Goal: Communication & Community: Answer question/provide support

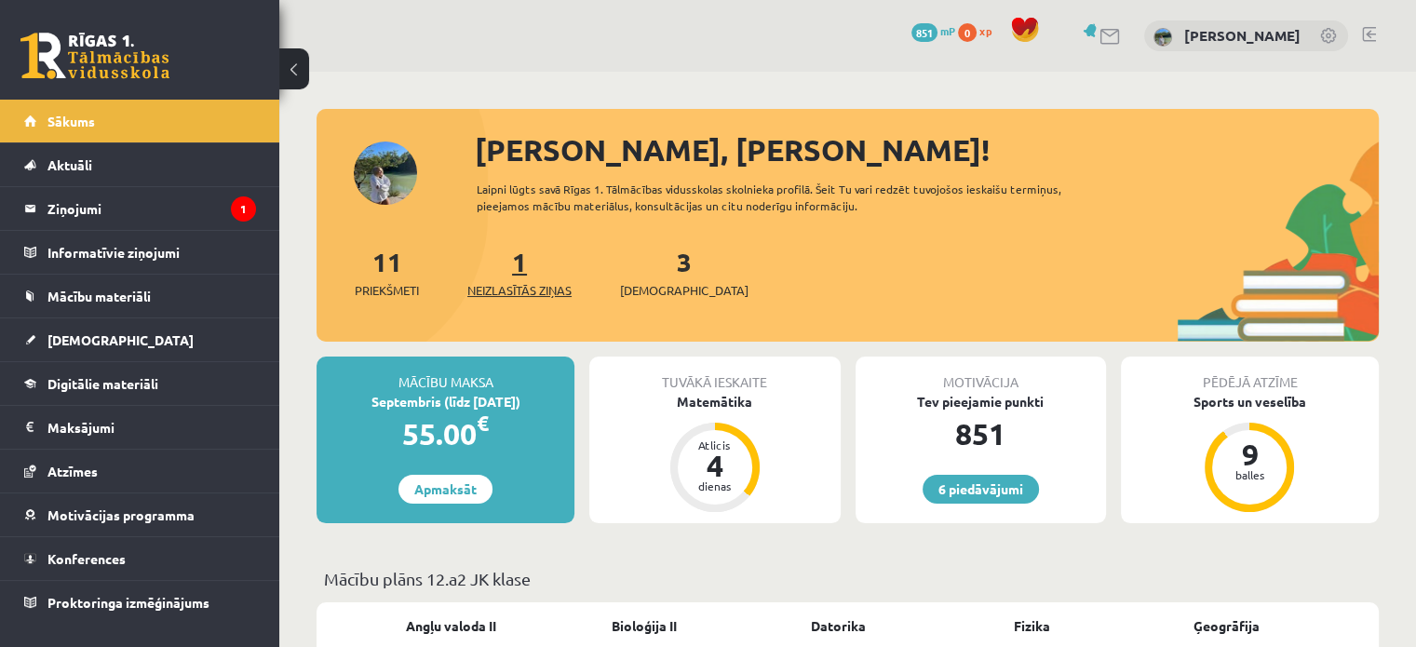
click at [518, 260] on link "1 Neizlasītās ziņas" at bounding box center [519, 272] width 104 height 55
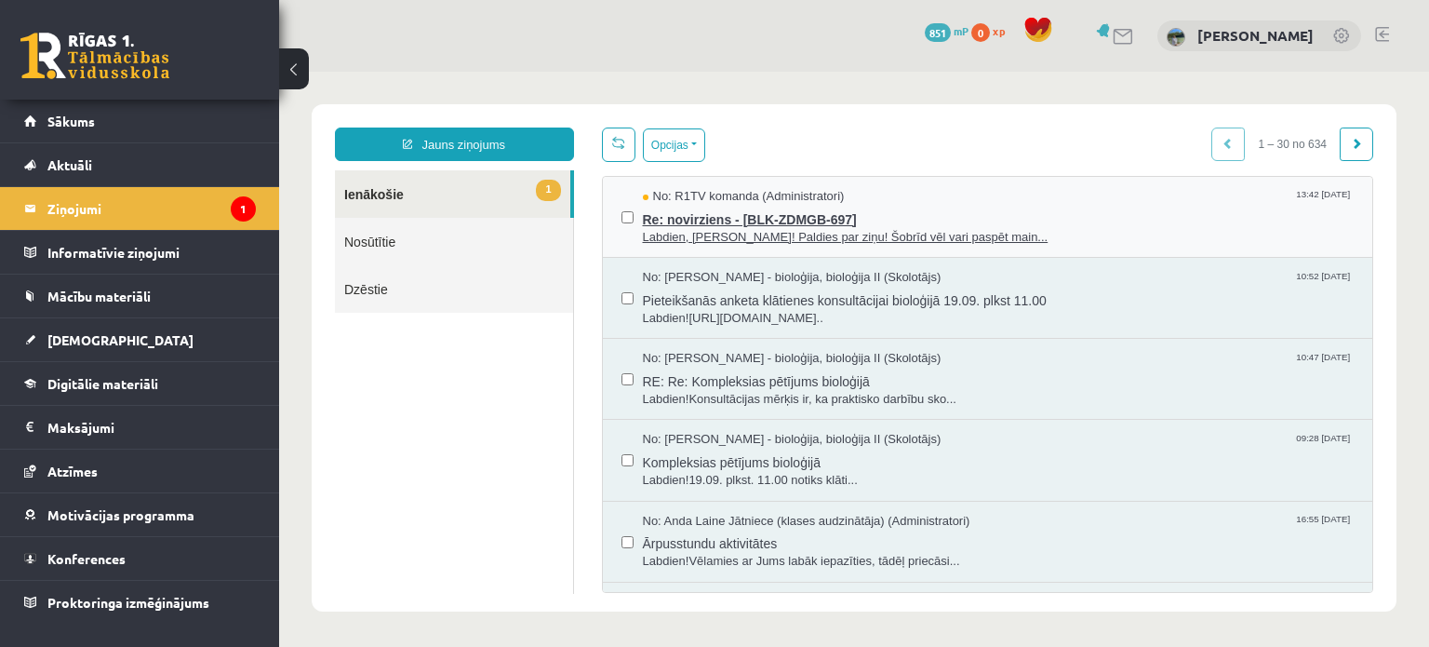
click at [774, 235] on span "Labdien, Anita! Paldies par ziņu! Šobrīd vēl vari paspēt main..." at bounding box center [999, 238] width 712 height 18
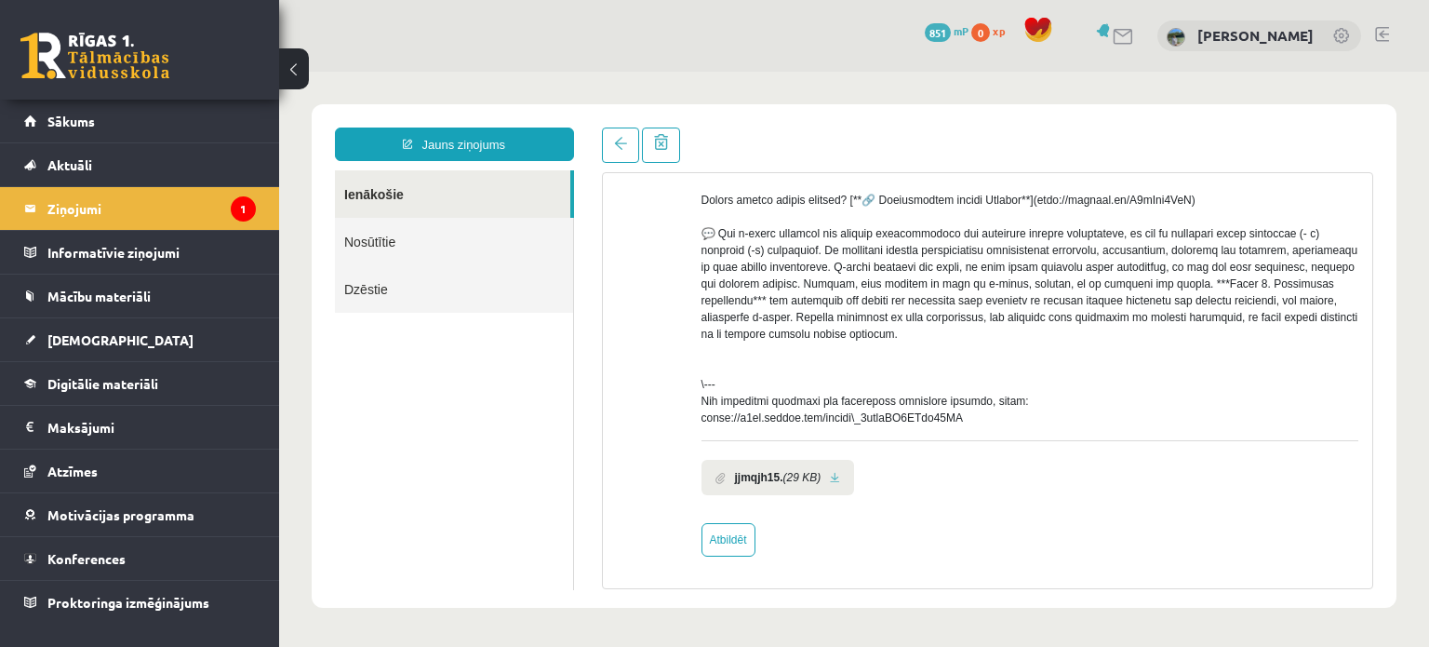
scroll to position [750, 0]
click at [744, 541] on link "Atbildēt" at bounding box center [729, 540] width 54 height 34
type input "**********"
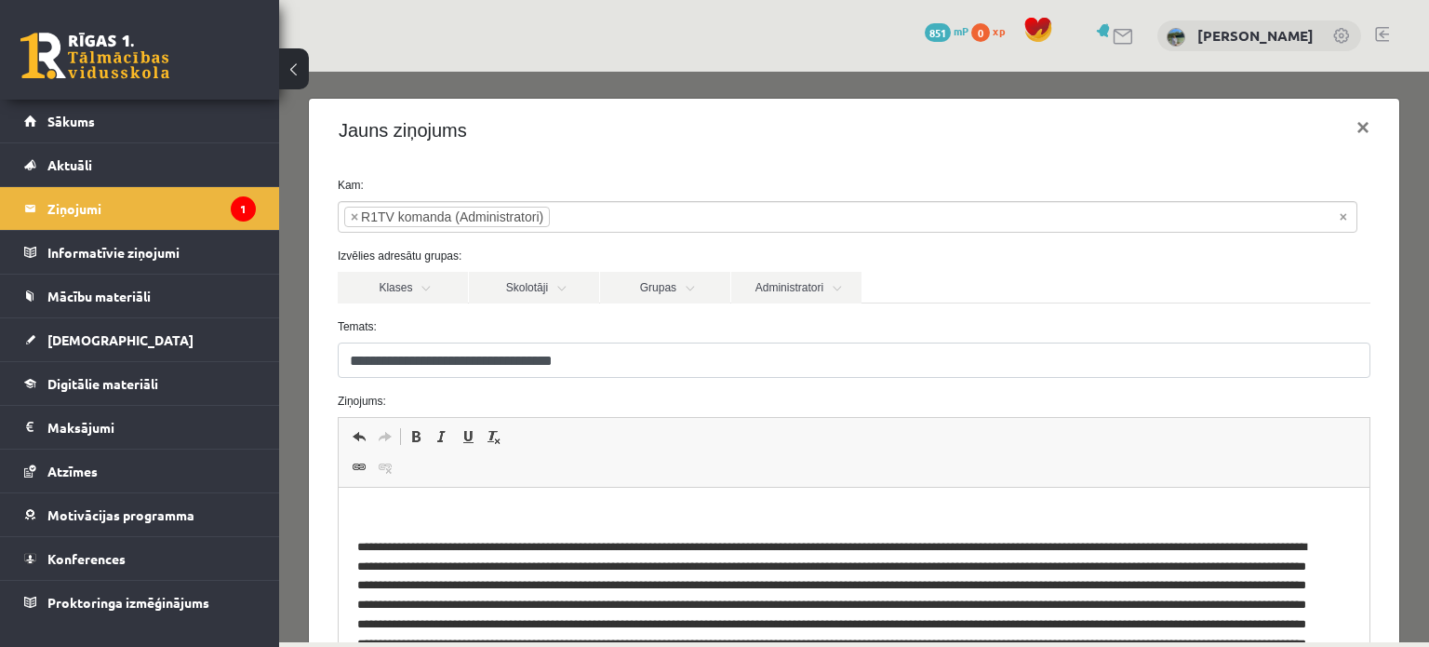
click at [481, 503] on html at bounding box center [853, 648] width 1031 height 320
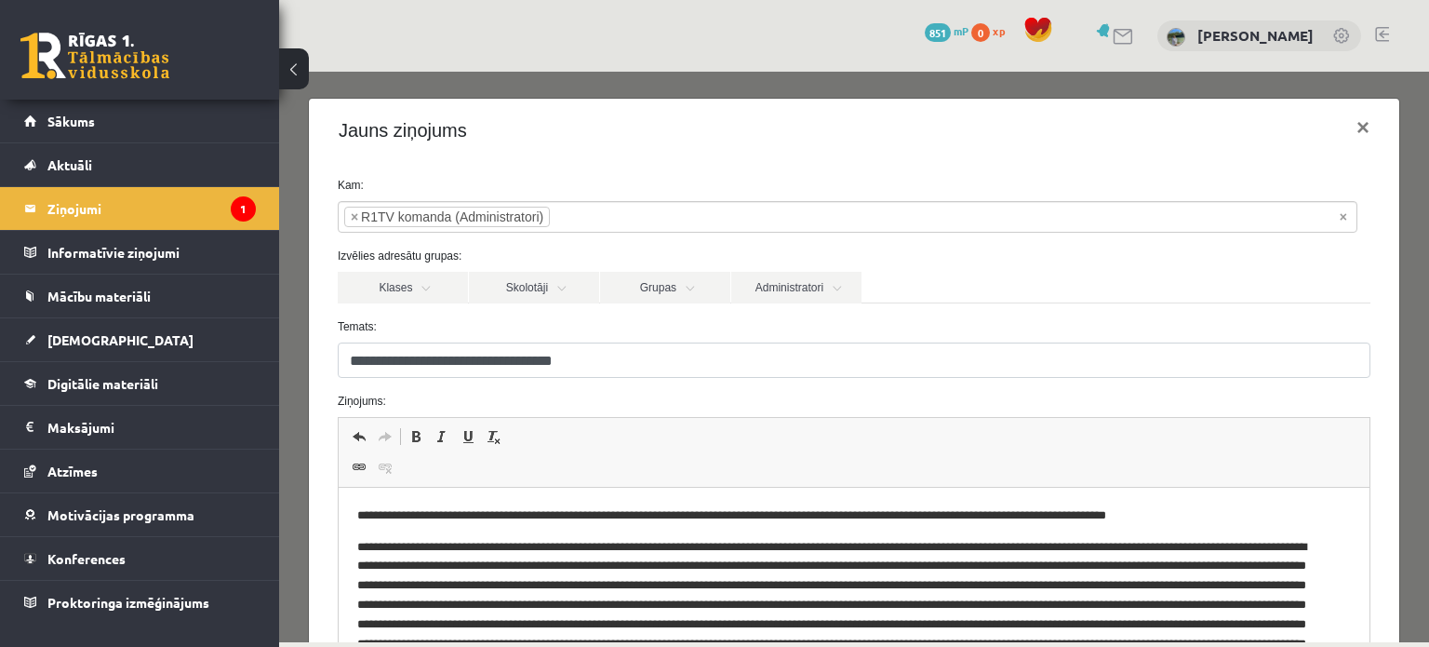
scroll to position [249, 0]
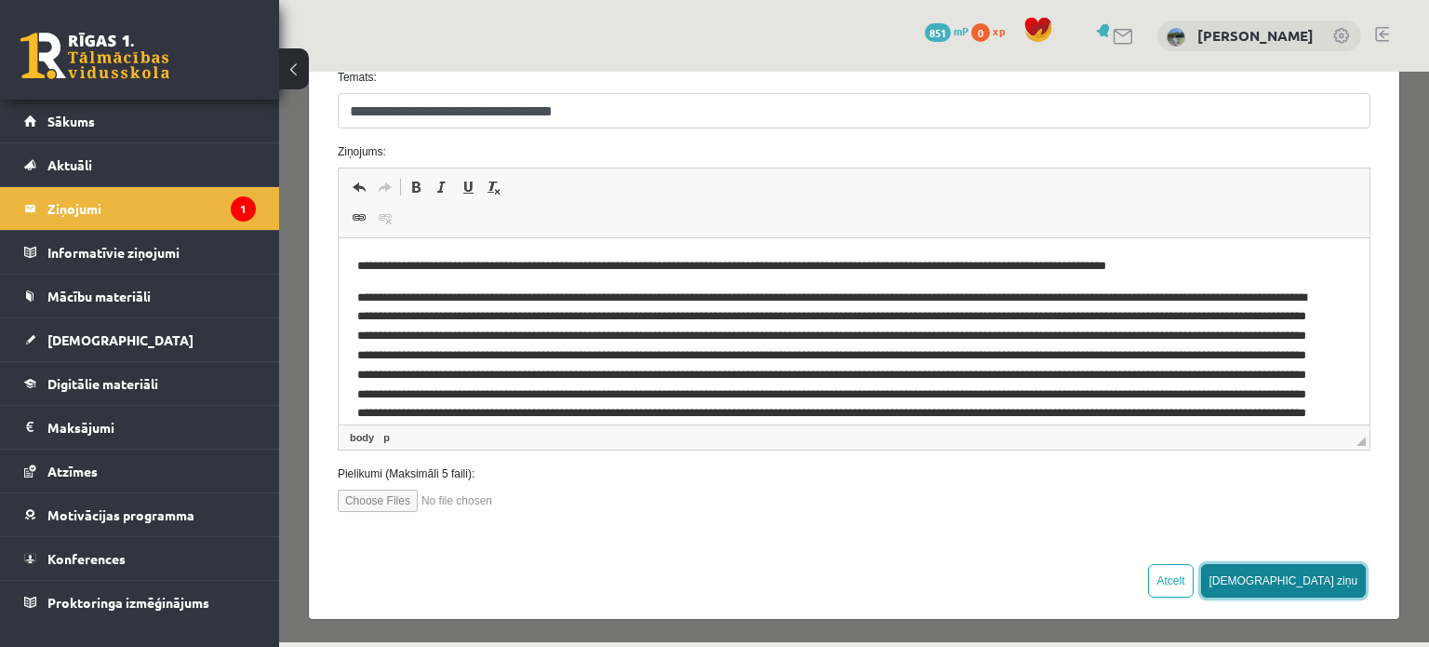
click at [1330, 577] on button "Sūtīt ziņu" at bounding box center [1284, 581] width 166 height 34
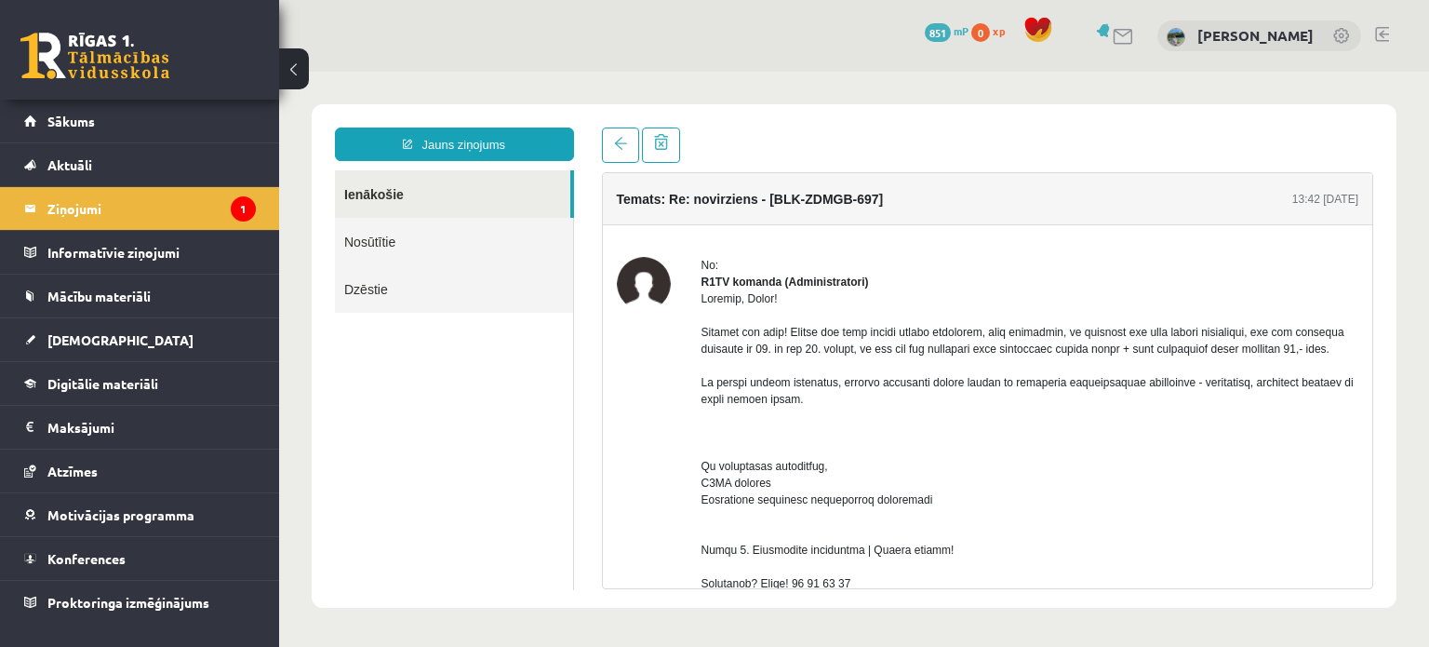
scroll to position [0, 0]
click at [215, 124] on link "Sākums" at bounding box center [140, 121] width 232 height 43
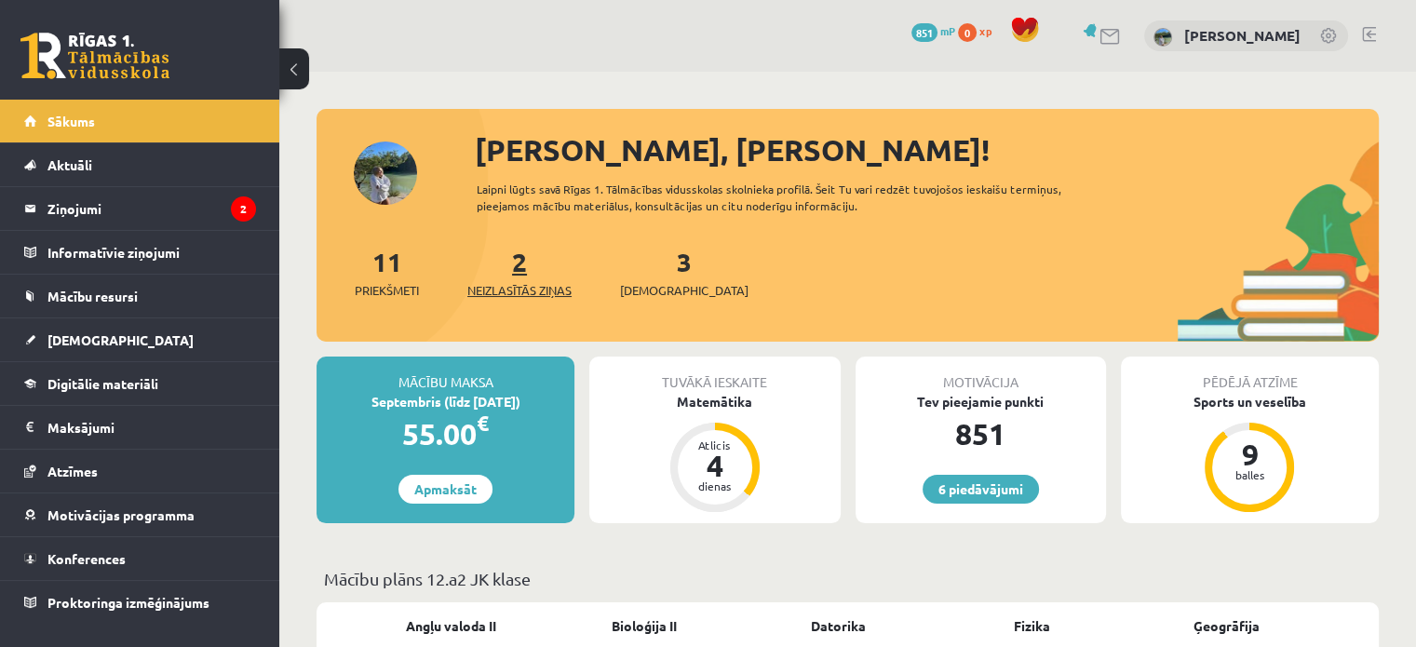
click at [546, 287] on span "Neizlasītās ziņas" at bounding box center [519, 290] width 104 height 19
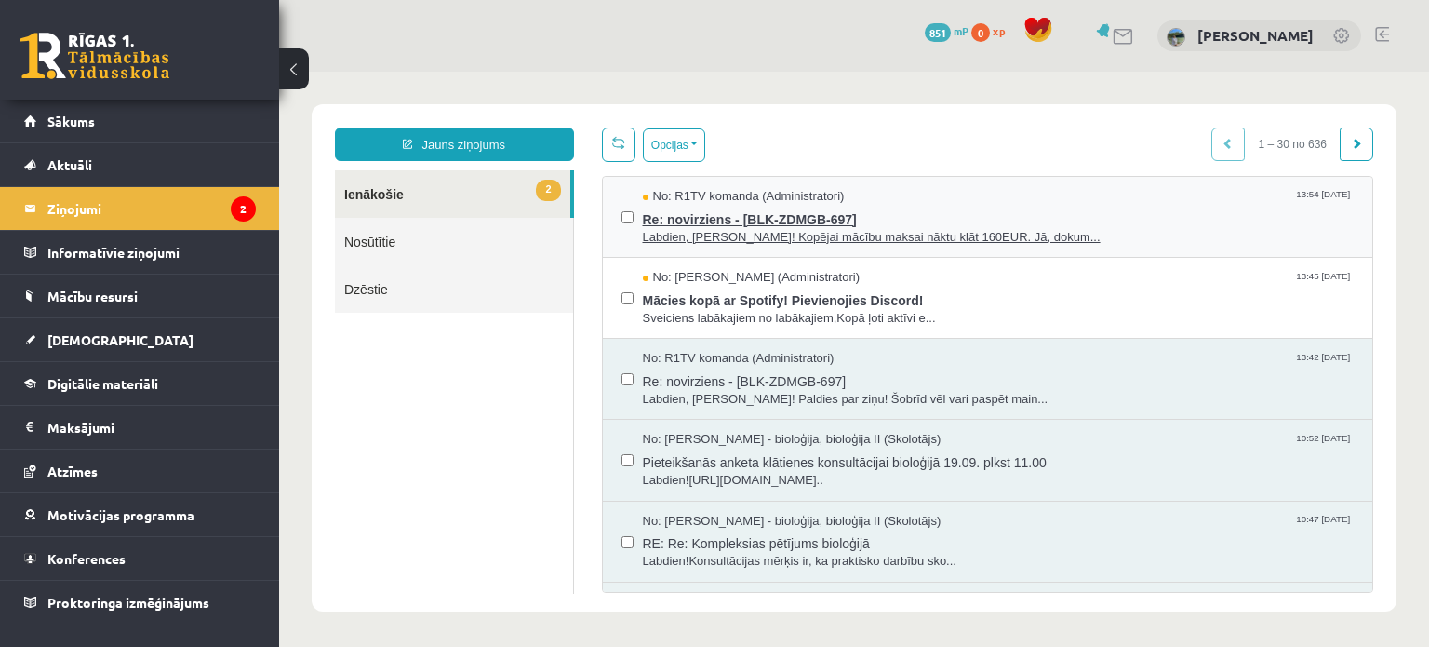
click at [792, 213] on span "Re: novirziens - [BLK-ZDMGB-697]" at bounding box center [999, 217] width 712 height 23
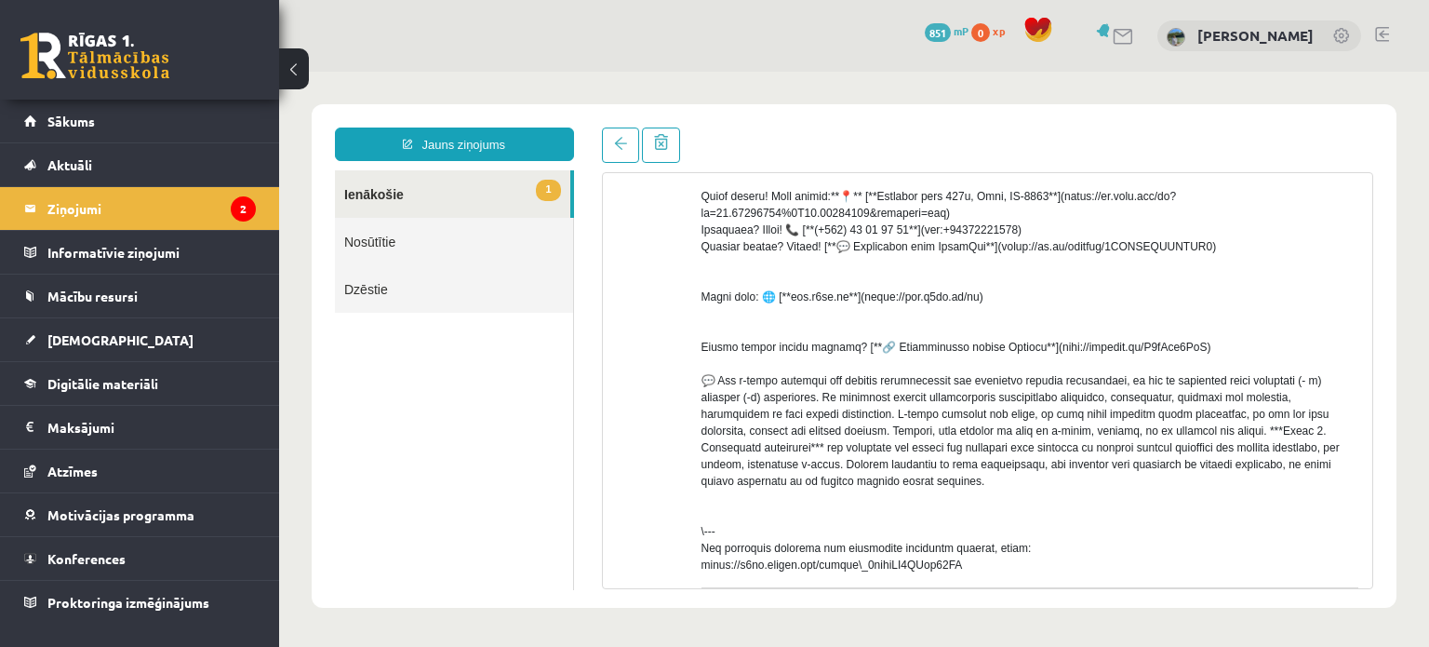
scroll to position [432, 0]
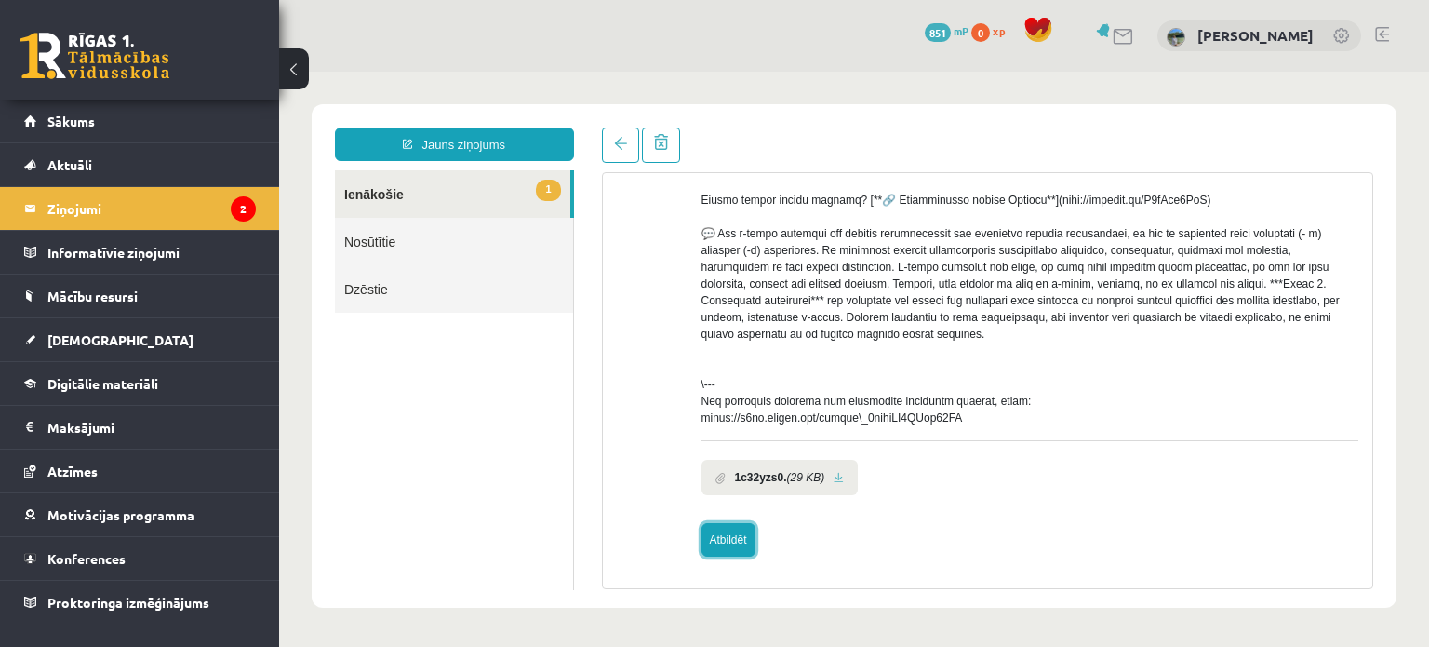
click at [721, 545] on link "Atbildēt" at bounding box center [729, 540] width 54 height 34
type input "**********"
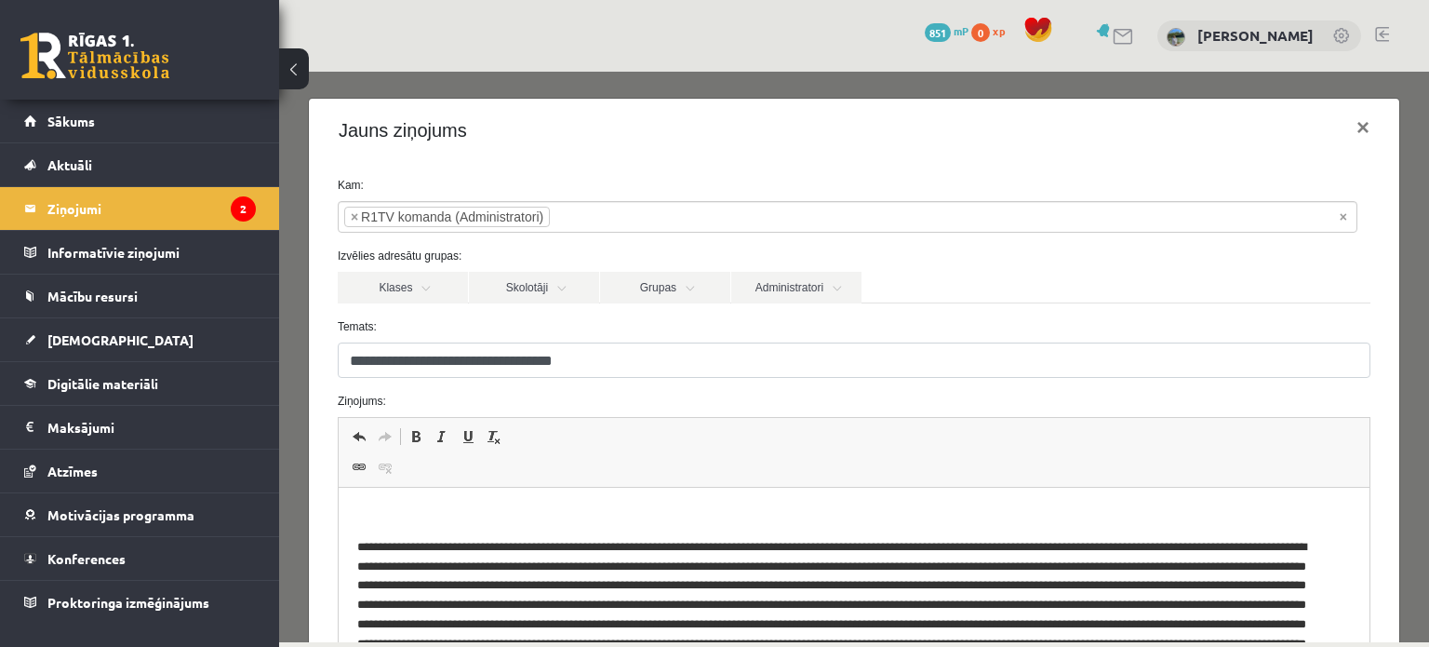
click at [658, 500] on html at bounding box center [853, 619] width 1031 height 262
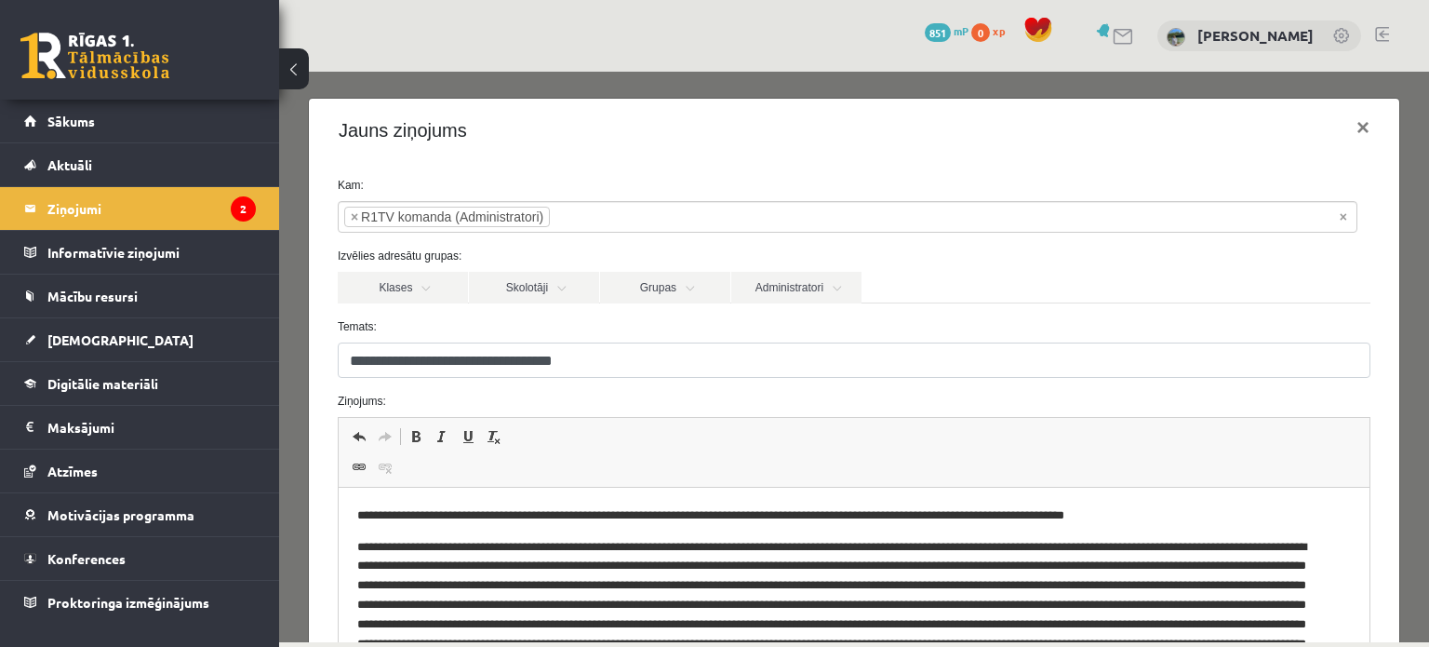
scroll to position [249, 0]
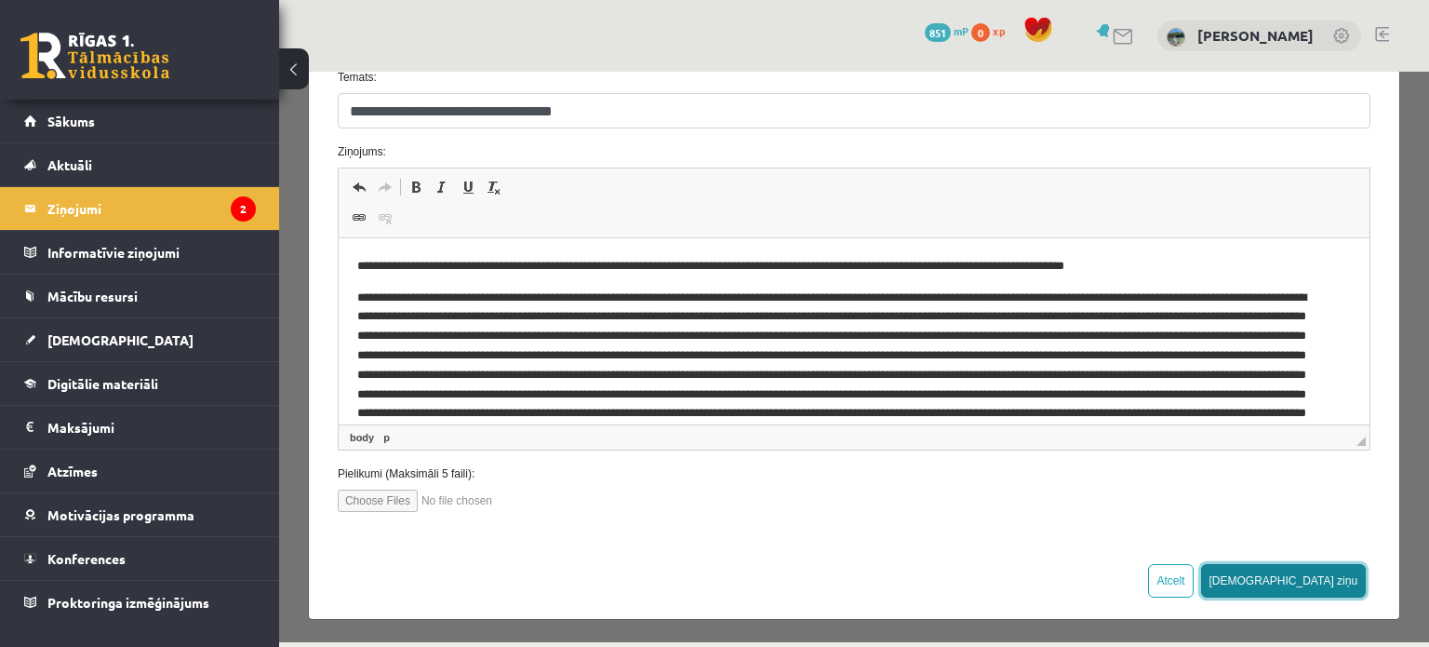
click at [1313, 568] on button "Sūtīt ziņu" at bounding box center [1284, 581] width 166 height 34
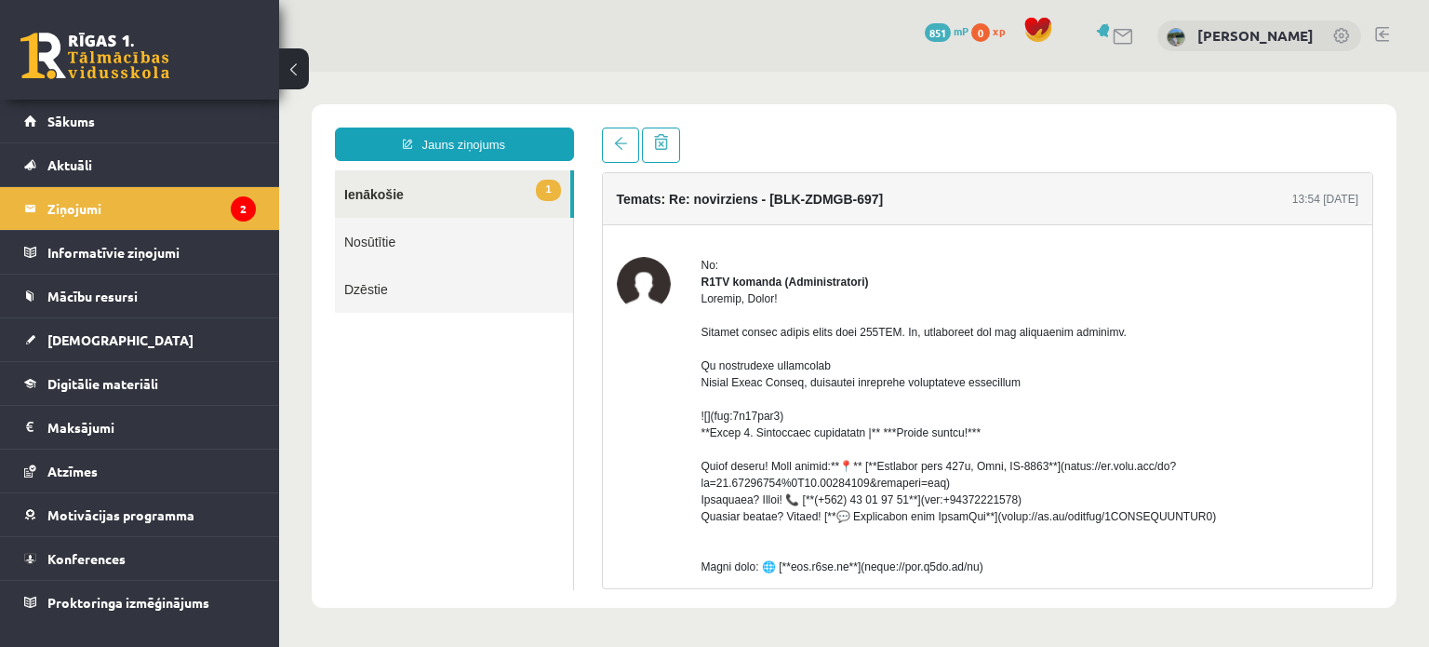
scroll to position [0, 0]
click at [449, 194] on link "1 Ienākošie" at bounding box center [452, 193] width 235 height 47
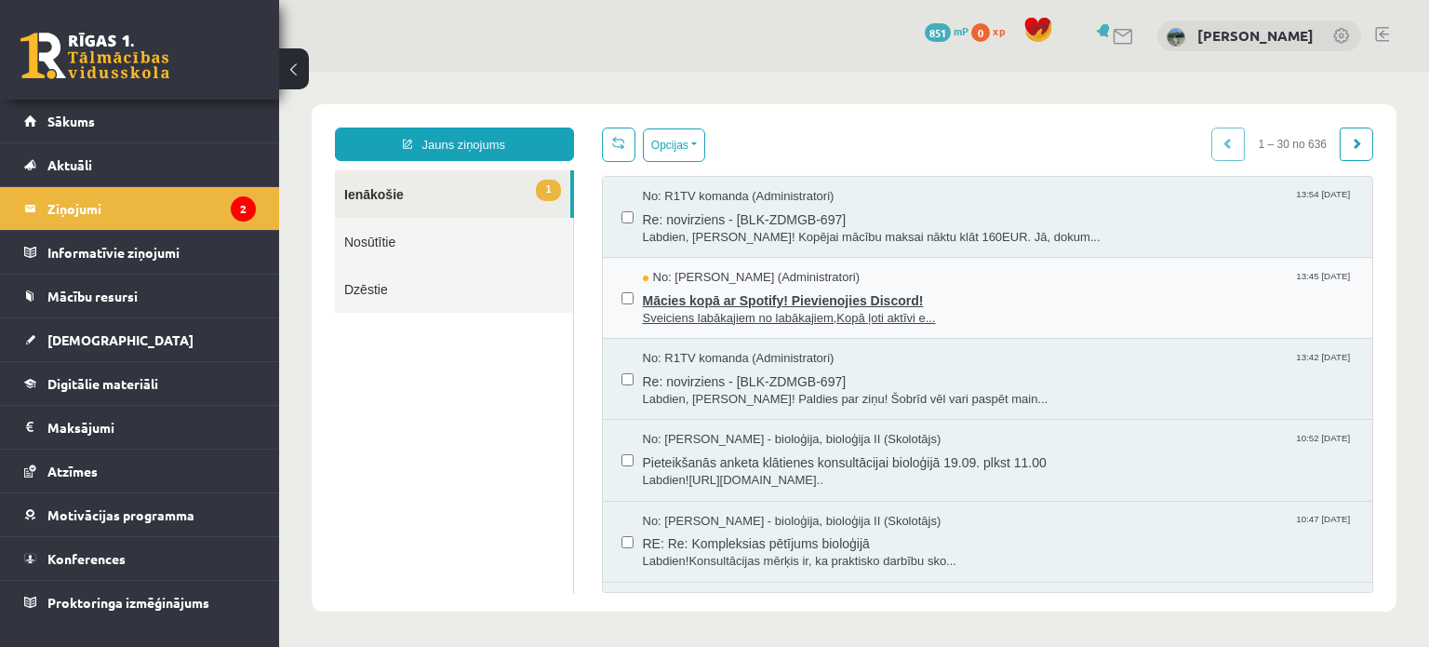
click at [806, 306] on span "Mācies kopā ar Spotify! Pievienojies Discord!" at bounding box center [999, 298] width 712 height 23
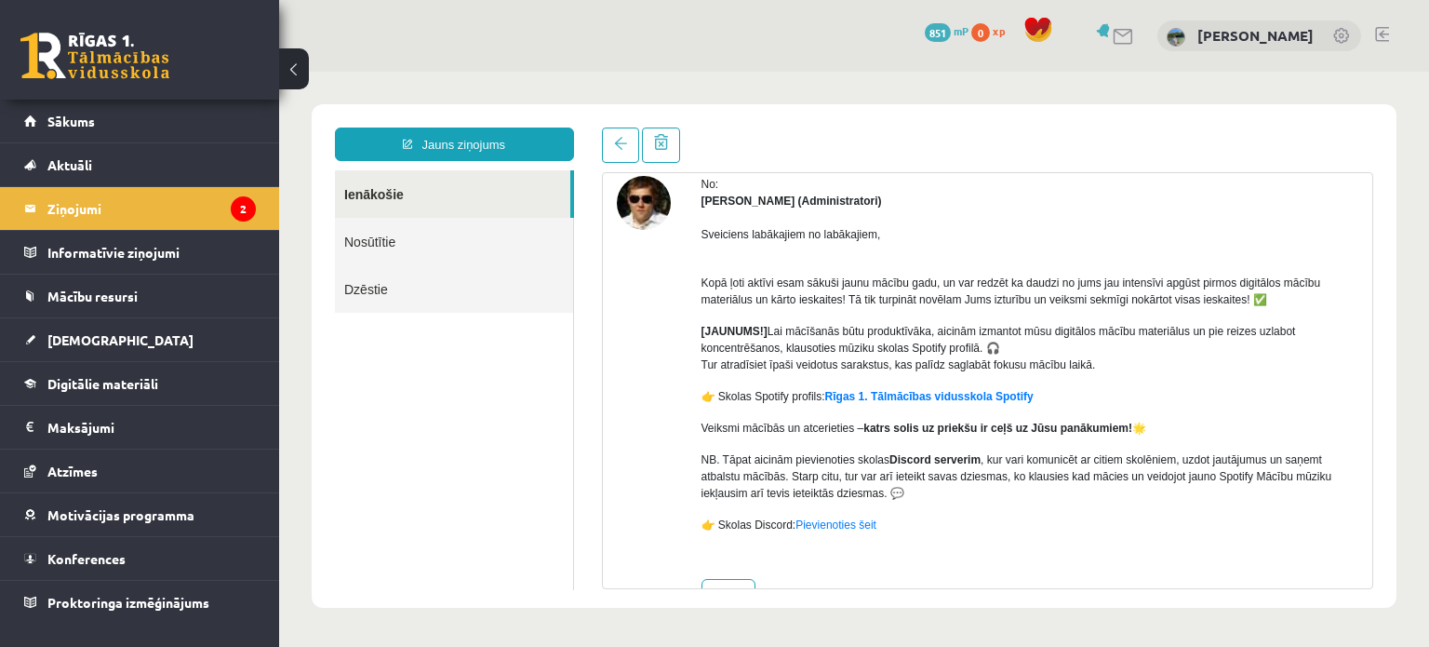
scroll to position [83, 0]
click at [208, 133] on link "Sākums" at bounding box center [140, 121] width 232 height 43
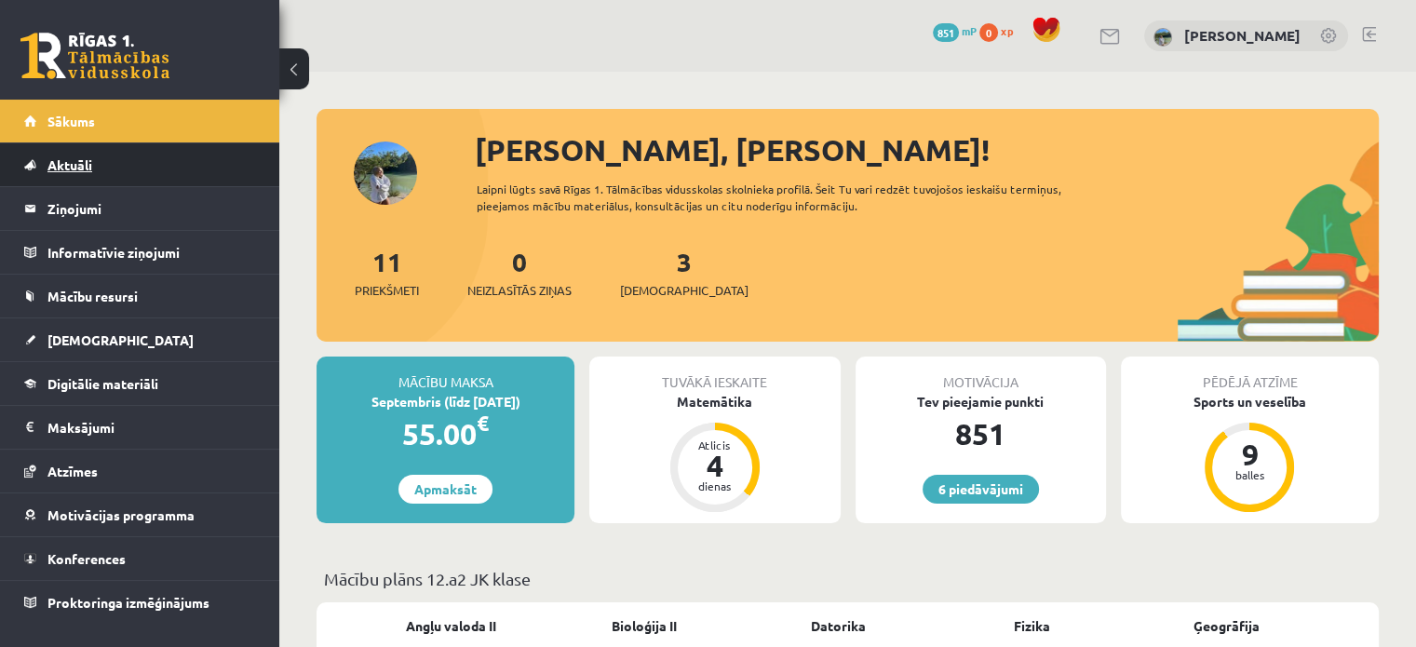
click at [190, 168] on link "Aktuāli" at bounding box center [140, 164] width 232 height 43
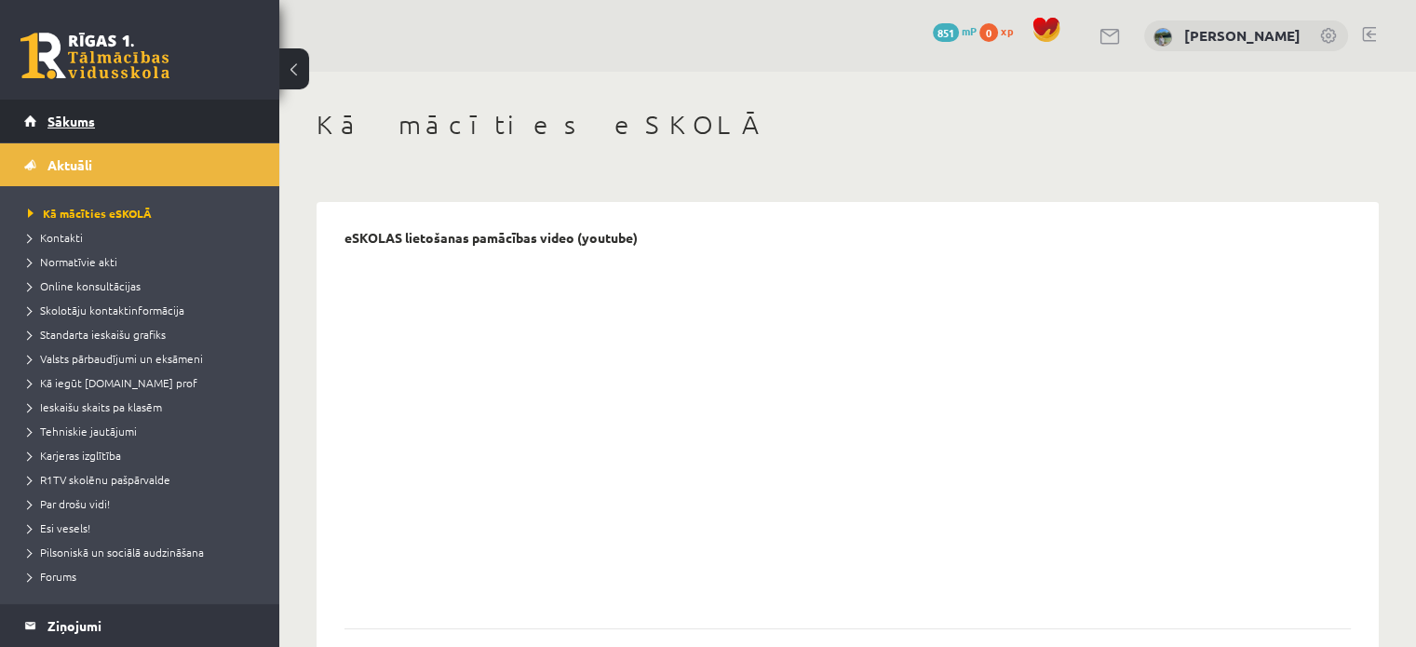
click at [200, 110] on link "Sākums" at bounding box center [140, 121] width 232 height 43
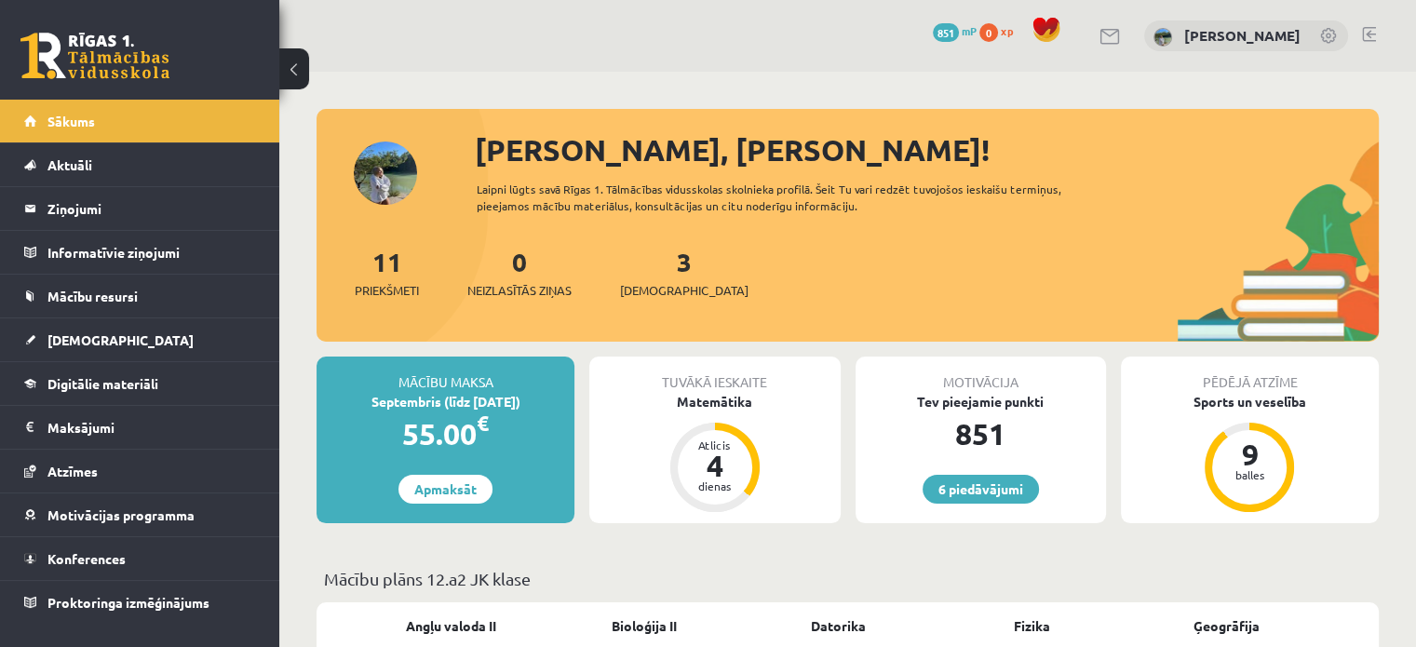
click at [423, 398] on div "Septembris (līdz [DATE])" at bounding box center [445, 402] width 258 height 20
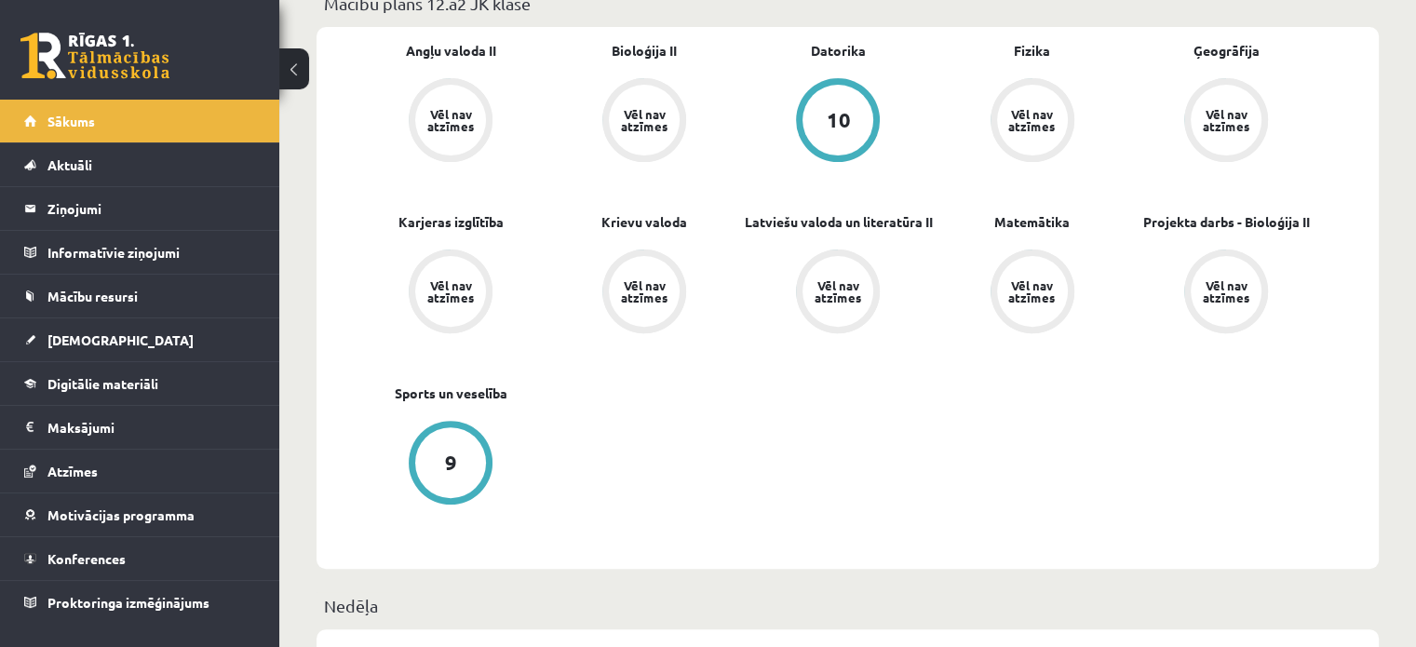
scroll to position [380, 0]
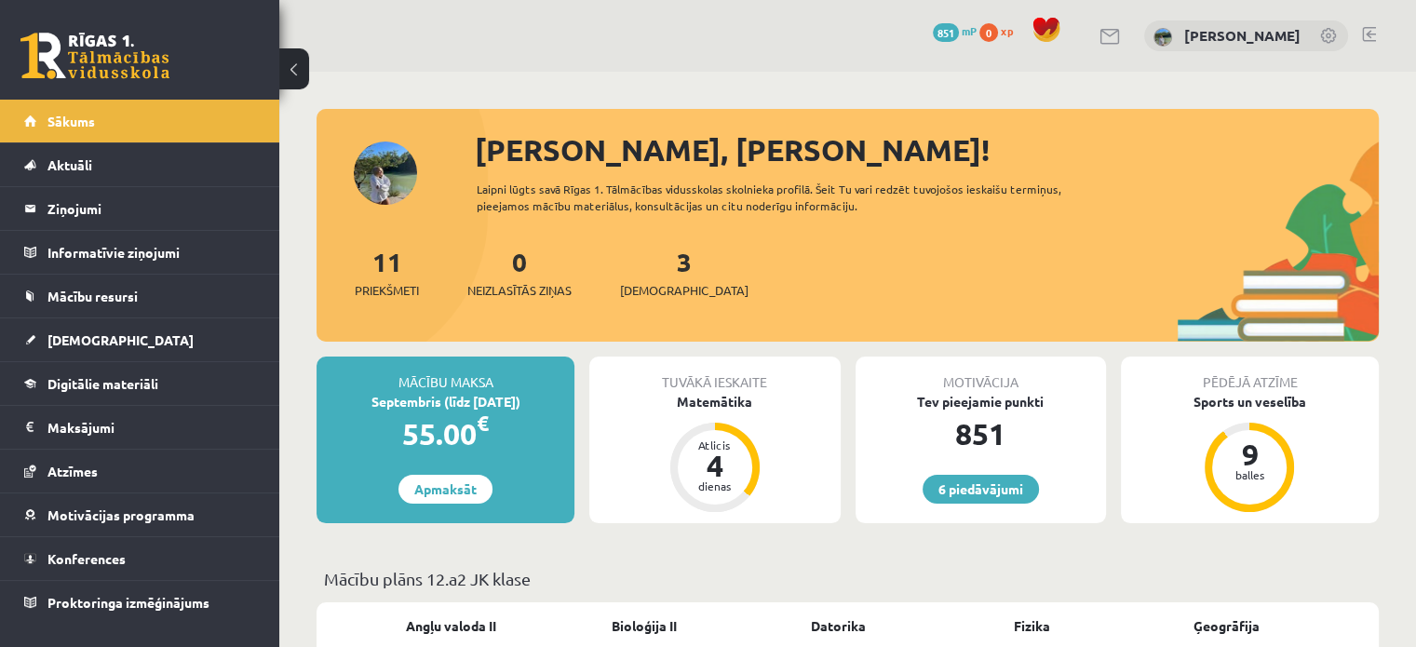
drag, startPoint x: 396, startPoint y: 285, endPoint x: 368, endPoint y: 267, distance: 33.8
click at [368, 267] on div "11 Priekšmeti" at bounding box center [387, 271] width 64 height 58
click at [380, 278] on div "11 Priekšmeti" at bounding box center [387, 271] width 64 height 58
click at [390, 289] on span "Priekšmeti" at bounding box center [387, 290] width 64 height 19
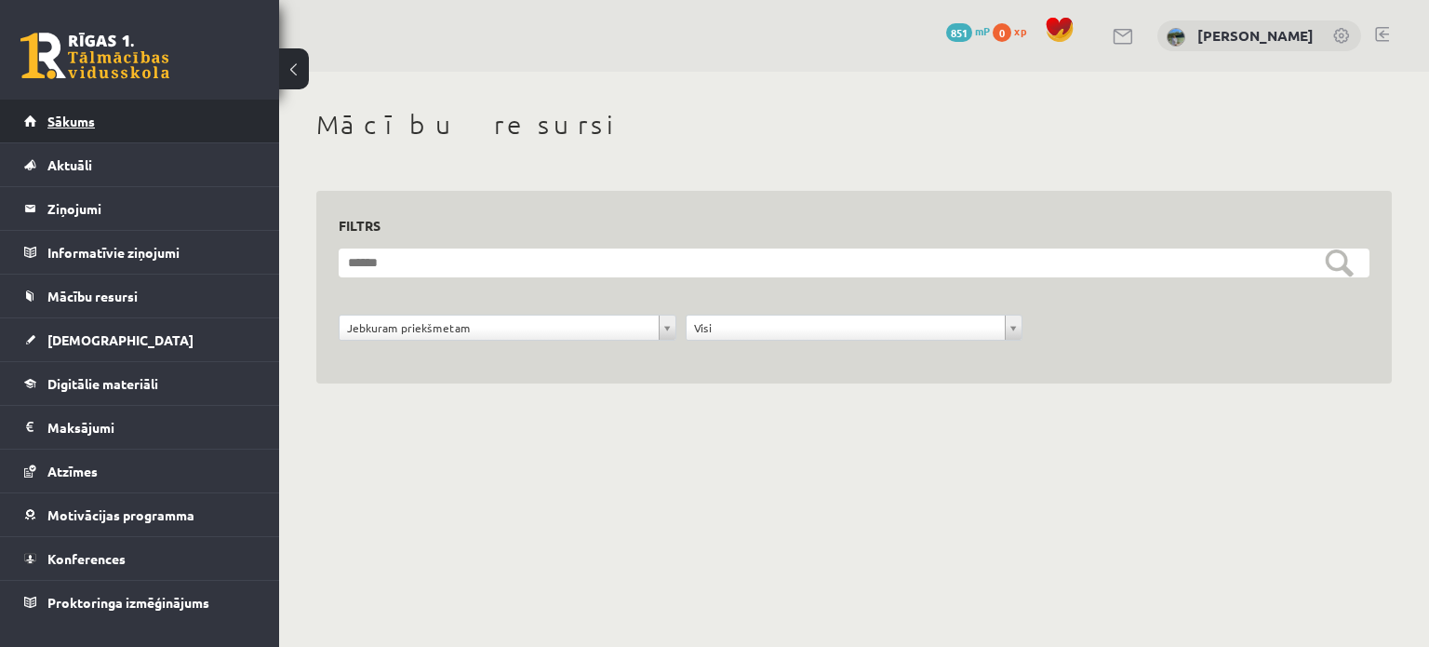
click at [125, 118] on link "Sākums" at bounding box center [140, 121] width 232 height 43
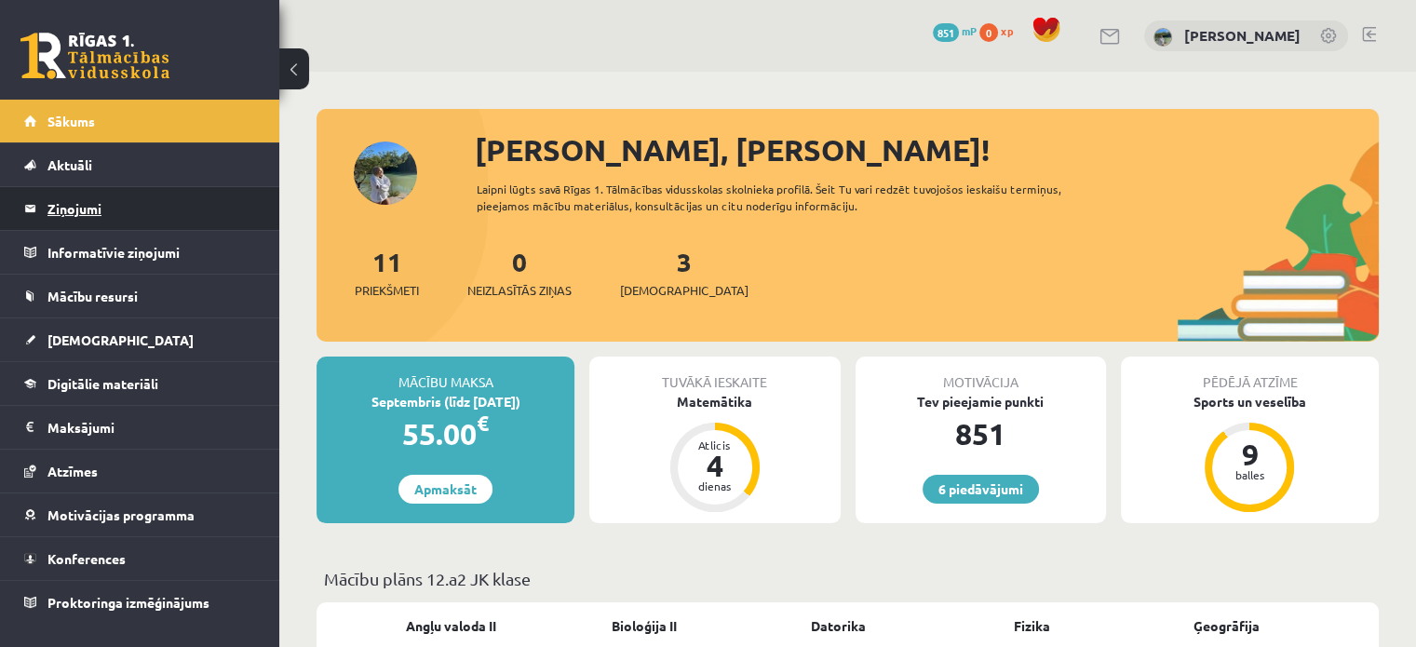
click at [180, 204] on legend "Ziņojumi 0" at bounding box center [151, 208] width 208 height 43
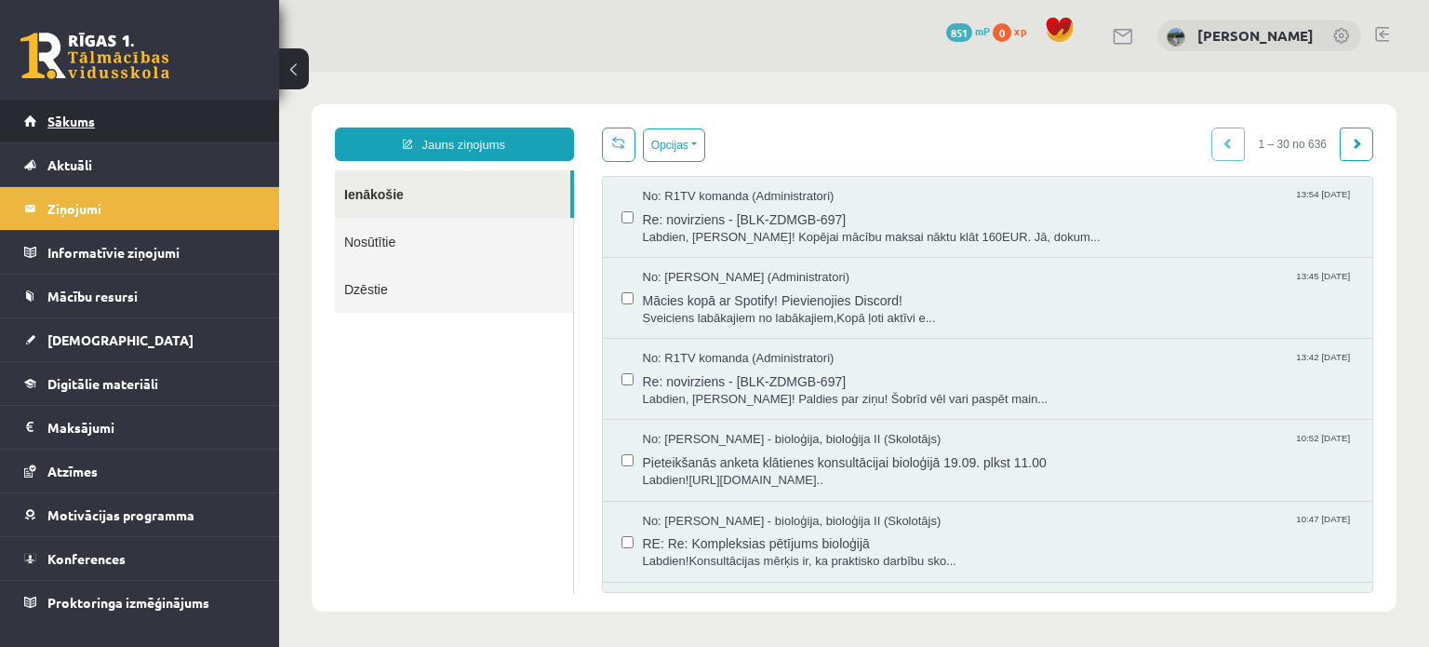
click at [98, 116] on link "Sākums" at bounding box center [140, 121] width 232 height 43
